Goal: Information Seeking & Learning: Learn about a topic

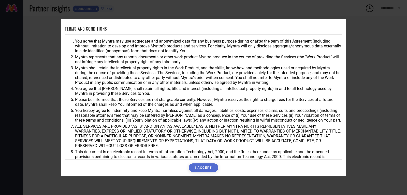
click at [207, 169] on button "I ACCEPT" at bounding box center [203, 167] width 29 height 9
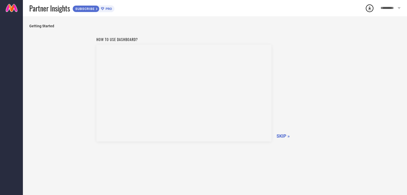
click at [285, 135] on span "SKIP »" at bounding box center [283, 135] width 13 height 5
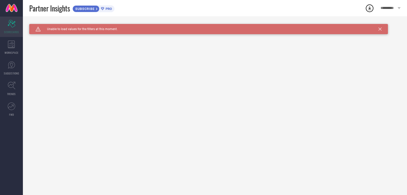
click at [16, 25] on div "Scorecard SCORECARDS" at bounding box center [11, 27] width 23 height 20
click at [15, 46] on div "WORKSPACE" at bounding box center [11, 47] width 23 height 20
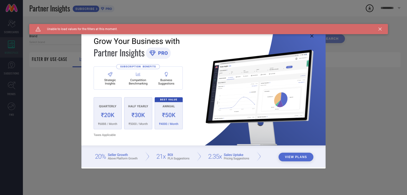
type input "1 STOP FASHION"
type input "All"
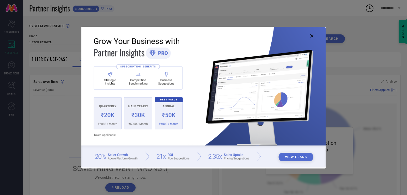
click at [311, 36] on icon at bounding box center [311, 35] width 3 height 3
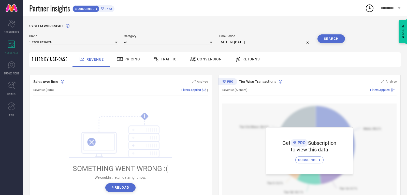
click at [133, 63] on div "Pricing" at bounding box center [129, 59] width 26 height 9
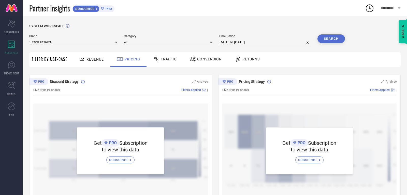
click at [89, 62] on div "Revenue" at bounding box center [91, 59] width 27 height 9
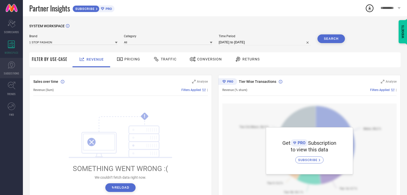
click at [13, 75] on link "SUGGESTIONS" at bounding box center [11, 68] width 23 height 20
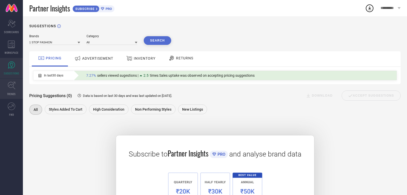
click at [12, 90] on link "TRENDS" at bounding box center [11, 88] width 23 height 20
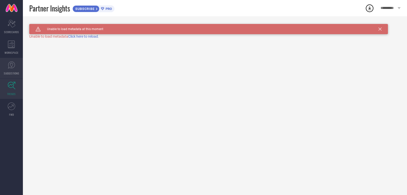
click at [12, 74] on span "SUGGESTIONS" at bounding box center [12, 73] width 16 height 4
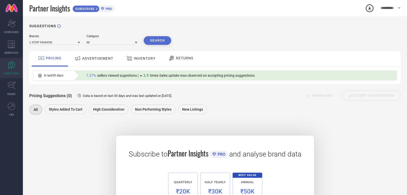
click at [105, 60] on span "ADVERTISEMENT" at bounding box center [97, 58] width 31 height 4
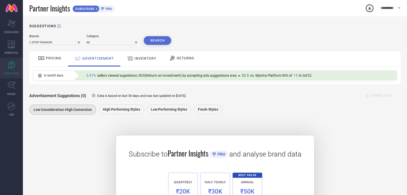
click at [129, 57] on icon at bounding box center [130, 58] width 6 height 7
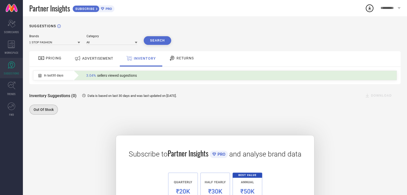
click at [180, 60] on span "RETURNS" at bounding box center [185, 58] width 17 height 4
